Goal: Task Accomplishment & Management: Manage account settings

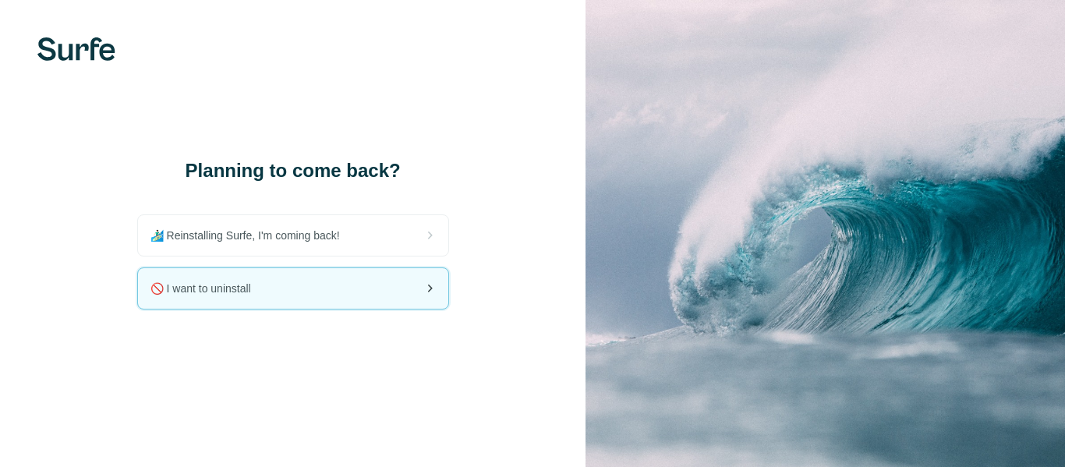
click at [232, 297] on div "🚫 I want to uninstall" at bounding box center [293, 288] width 310 height 41
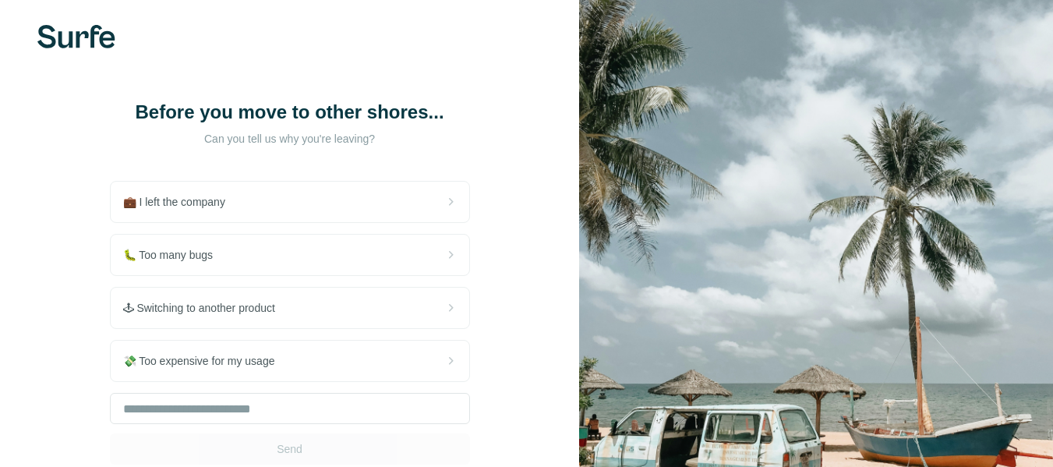
scroll to position [122, 0]
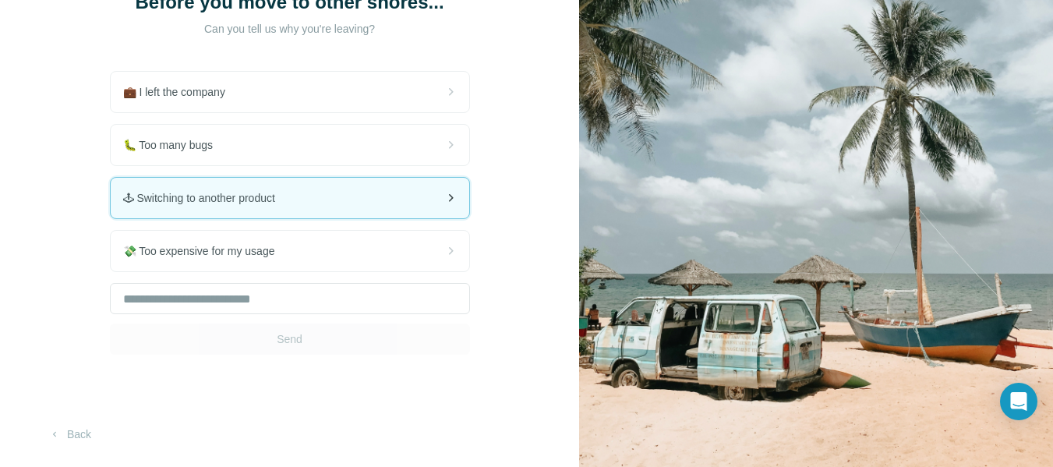
click at [270, 196] on span "🕹 Switching to another product" at bounding box center [205, 198] width 164 height 16
